Goal: Find specific page/section: Find specific page/section

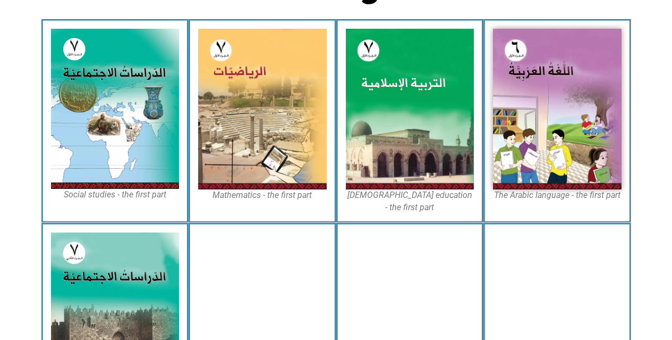
scroll to position [311, 0]
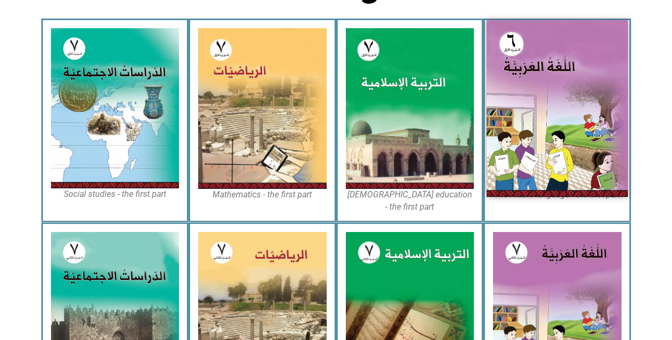
click at [573, 125] on img at bounding box center [557, 108] width 141 height 176
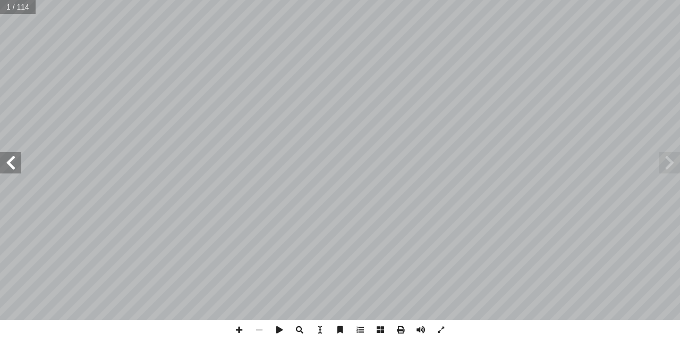
click at [6, 165] on span at bounding box center [10, 162] width 21 height 21
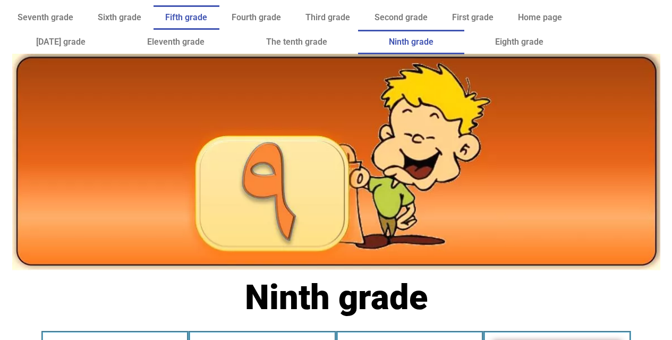
click at [176, 22] on font "Fifth grade" at bounding box center [186, 17] width 42 height 10
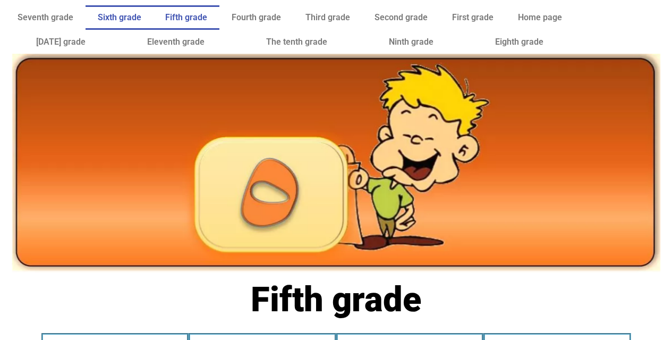
click at [116, 8] on link "Sixth grade" at bounding box center [120, 17] width 68 height 24
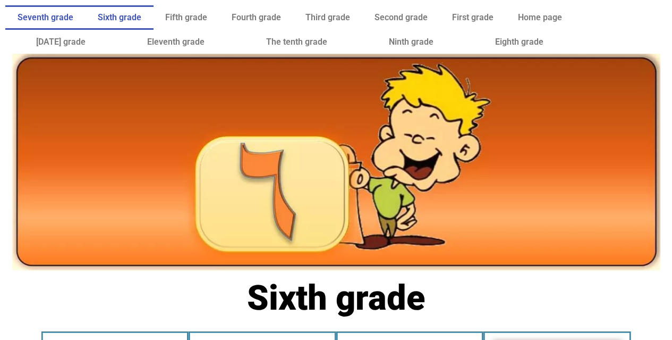
click at [56, 16] on font "Seventh grade" at bounding box center [46, 17] width 56 height 10
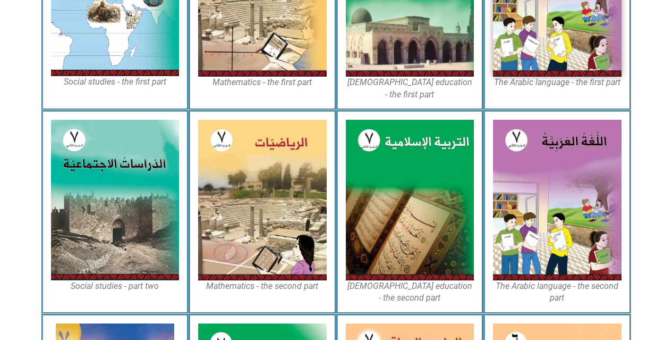
scroll to position [420, 0]
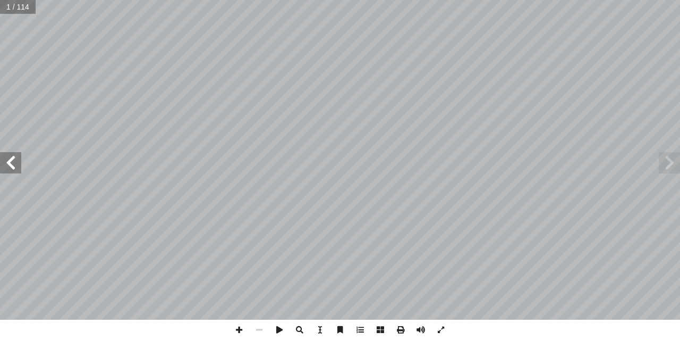
click at [9, 170] on span at bounding box center [10, 162] width 21 height 21
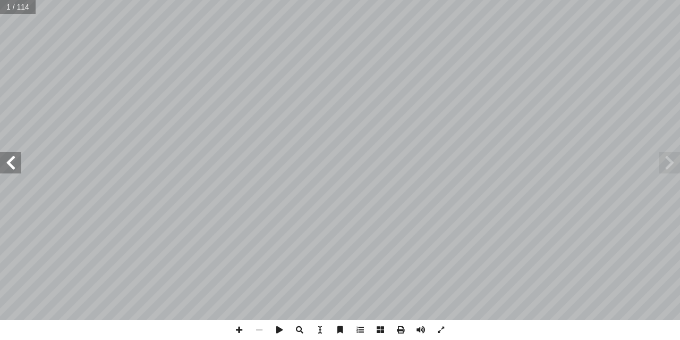
click at [9, 170] on span at bounding box center [10, 162] width 21 height 21
click at [235, 330] on span at bounding box center [239, 329] width 20 height 20
click at [9, 158] on span at bounding box center [10, 162] width 21 height 21
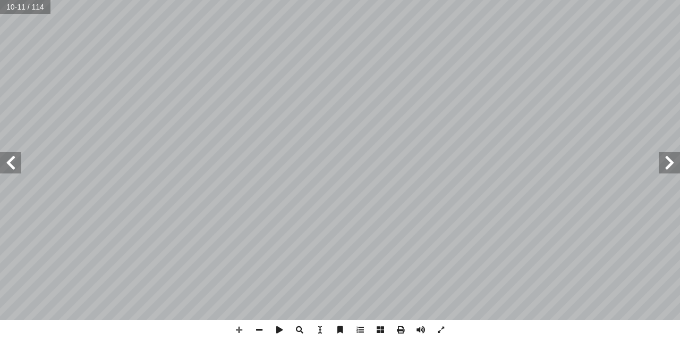
click at [160, 82] on div "4 : ُ ة َ غ ُّ الل َ و ُ ليل ْ ح َّ والت ُ م ْ ه َ الف : ِ ة َ ي ِ ت آ ال� ِ ة …" at bounding box center [340, 159] width 680 height 319
